Goal: Find specific page/section: Find specific page/section

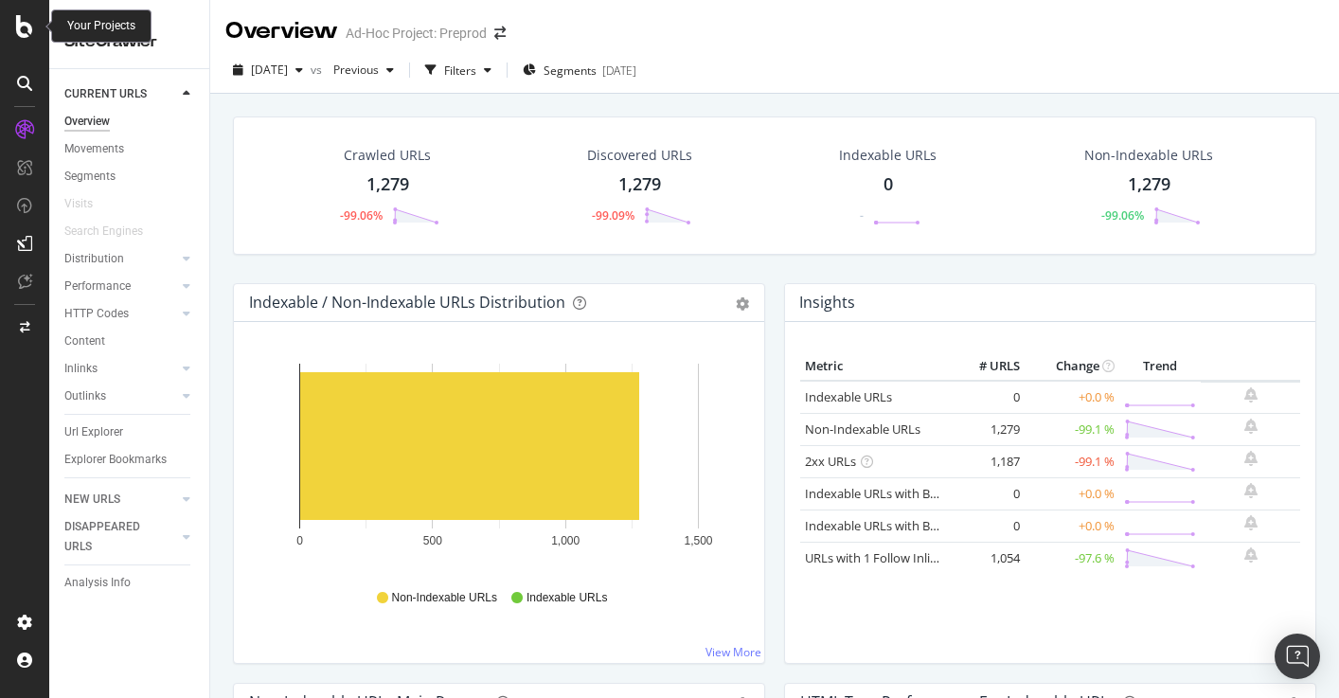
click at [26, 30] on icon at bounding box center [24, 26] width 17 height 23
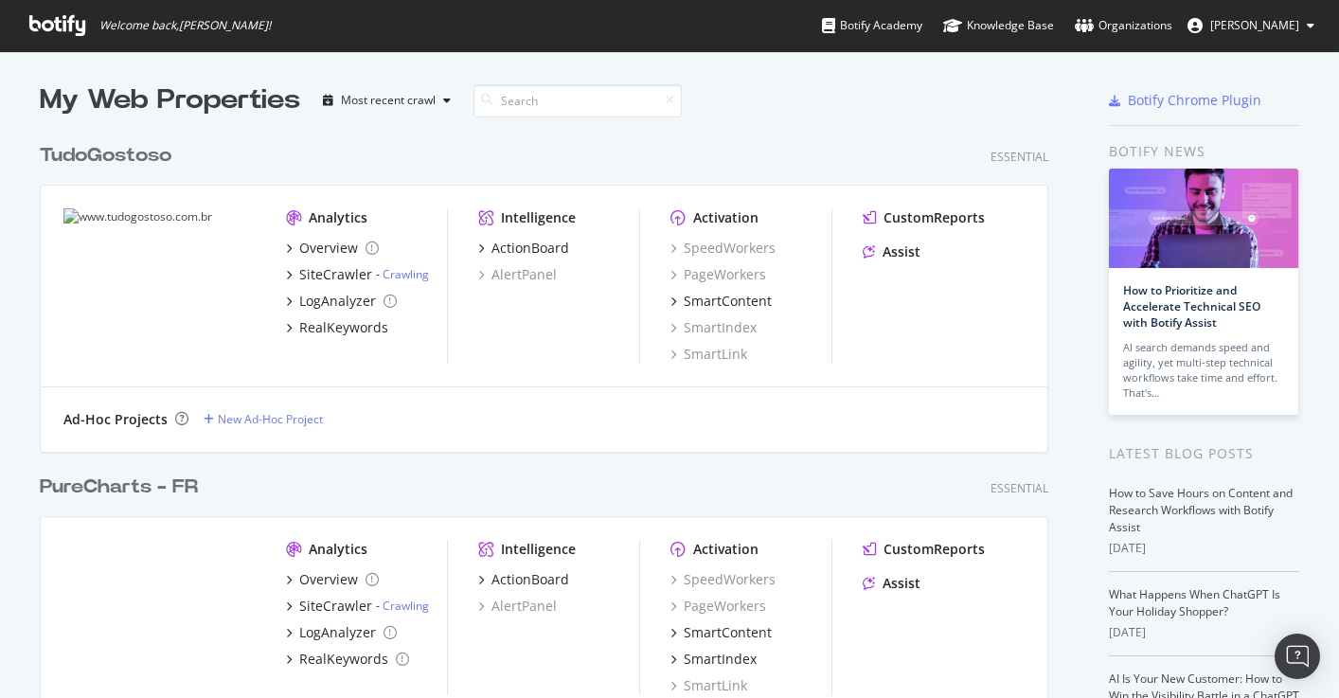
scroll to position [3200, 1023]
